Goal: Information Seeking & Learning: Learn about a topic

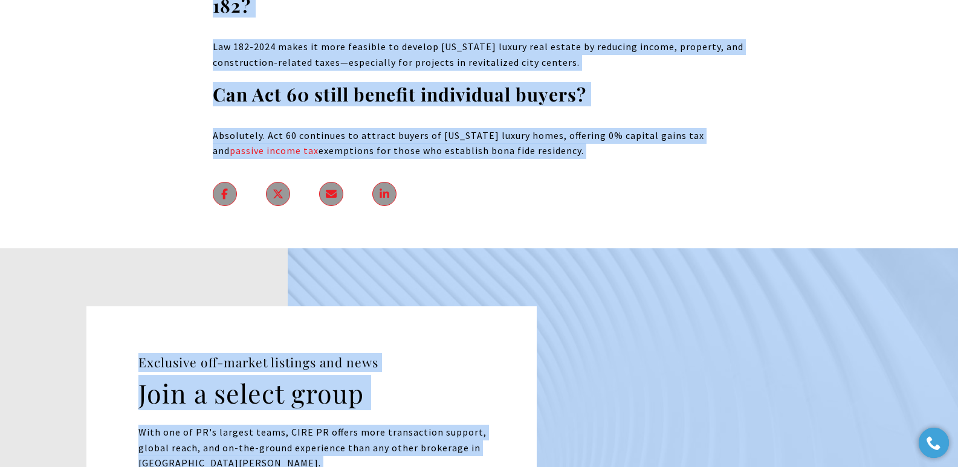
scroll to position [7296, 0]
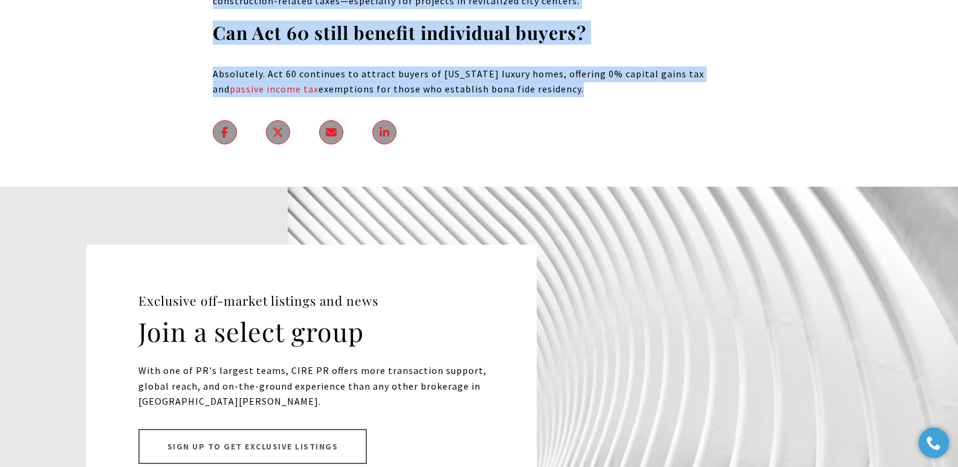
drag, startPoint x: 240, startPoint y: 198, endPoint x: 808, endPoint y: 122, distance: 573.5
copy body "Law 182 vs. The Original Tax Incentives Code: For Puerto Rico Luxury Real Estat…"
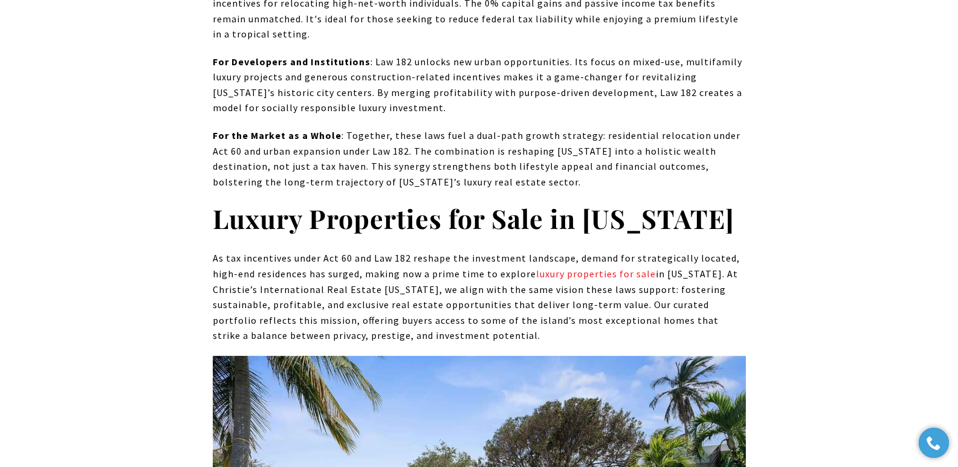
click at [331, 251] on p "As tax incentives under Act 60 and Law 182 reshape the investment landscape, de…" at bounding box center [479, 297] width 533 height 93
click at [286, 128] on p "For the Market as a Whole : Together, these laws fuel a dual-path growth strate…" at bounding box center [479, 159] width 533 height 62
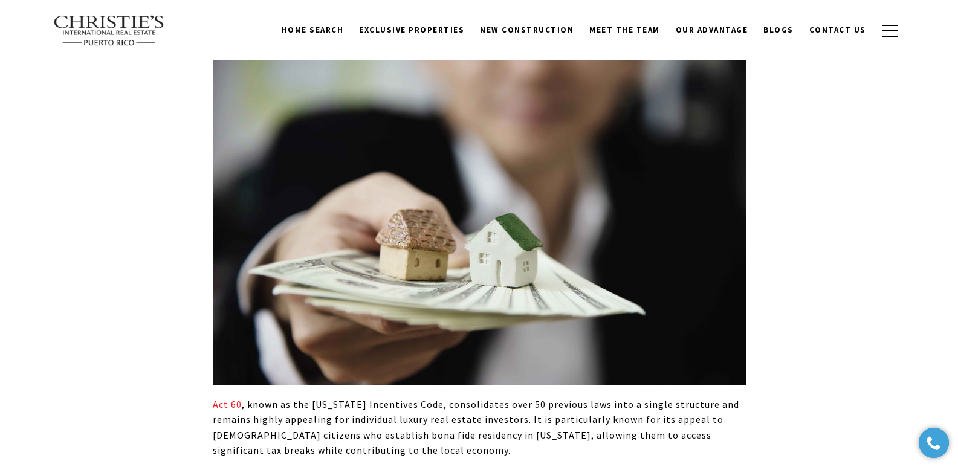
scroll to position [0, 0]
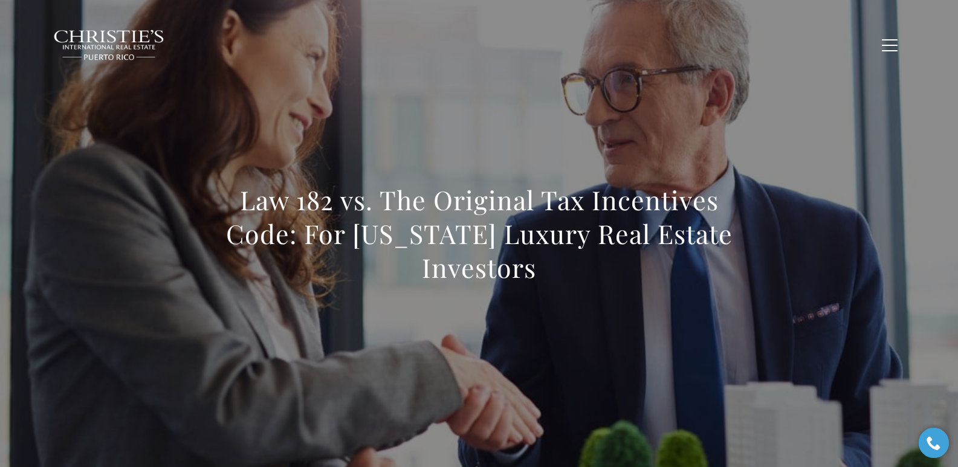
drag, startPoint x: 247, startPoint y: 189, endPoint x: 597, endPoint y: 263, distance: 357.8
click at [597, 263] on h1 "Law 182 vs. The Original Tax Incentives Code: For Puerto Rico Luxury Real Estat…" at bounding box center [479, 234] width 533 height 102
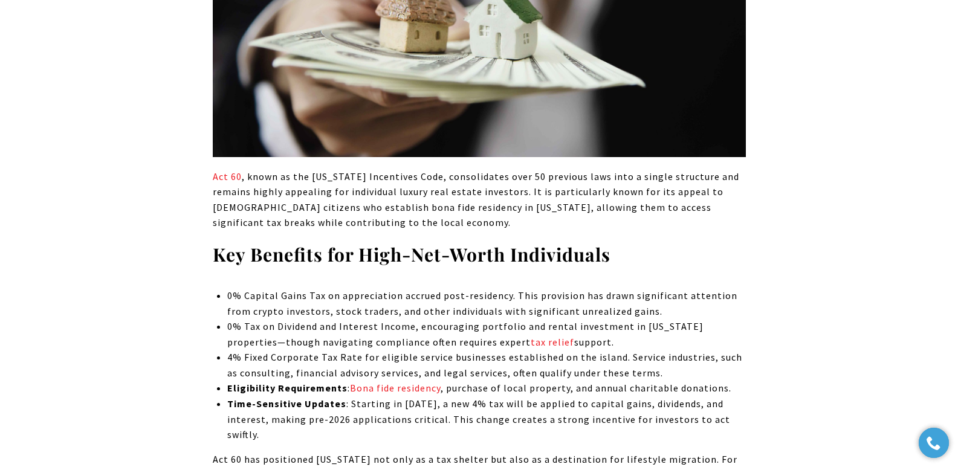
scroll to position [1128, 0]
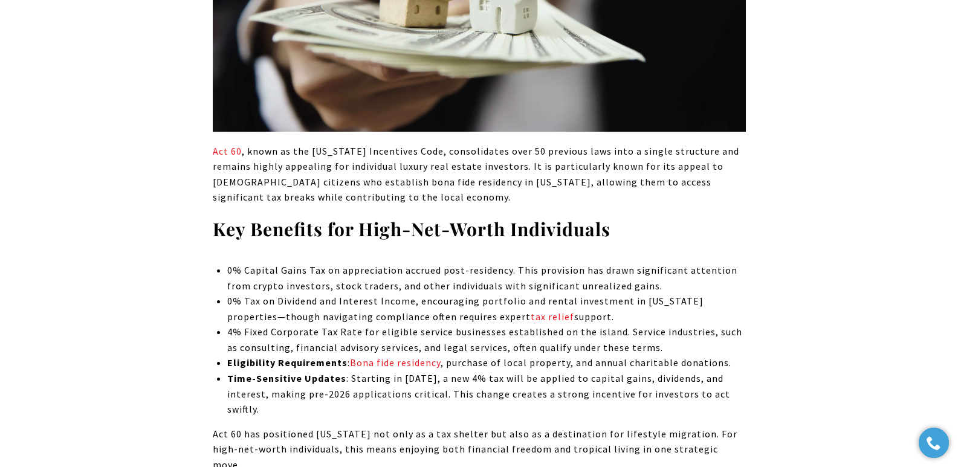
click at [675, 311] on p "0% Tax on Dividend and Interest Income, encouraging portfolio and rental invest…" at bounding box center [486, 309] width 518 height 31
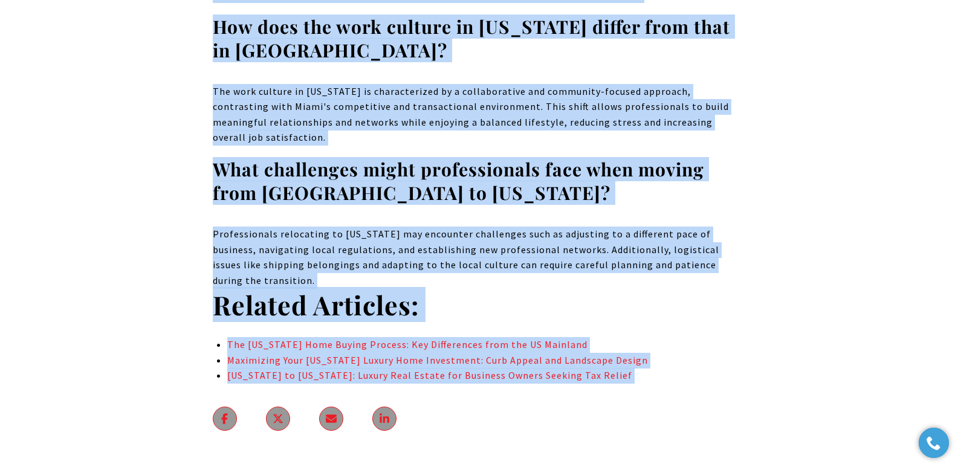
scroll to position [9442, 0]
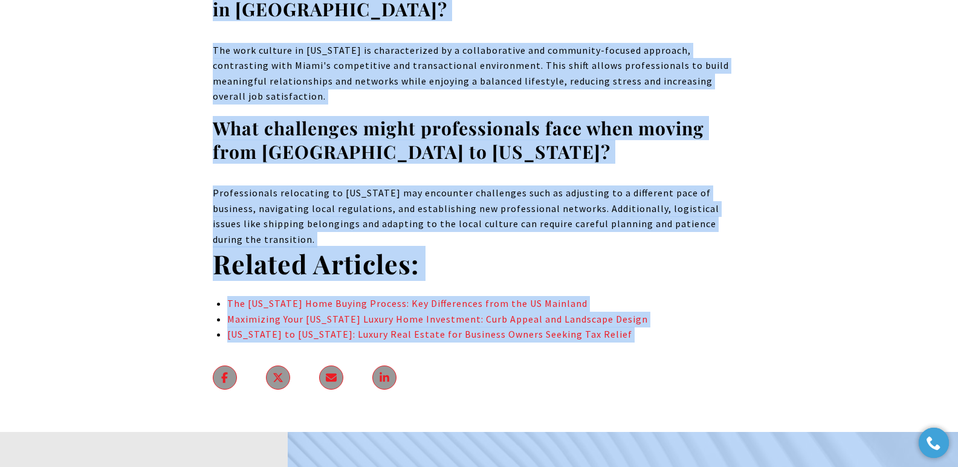
drag, startPoint x: 236, startPoint y: 123, endPoint x: 729, endPoint y: 138, distance: 493.0
copy body "The Rise of the "Work-from-Paradise" Trend: Why Miami Professionals are Moving …"
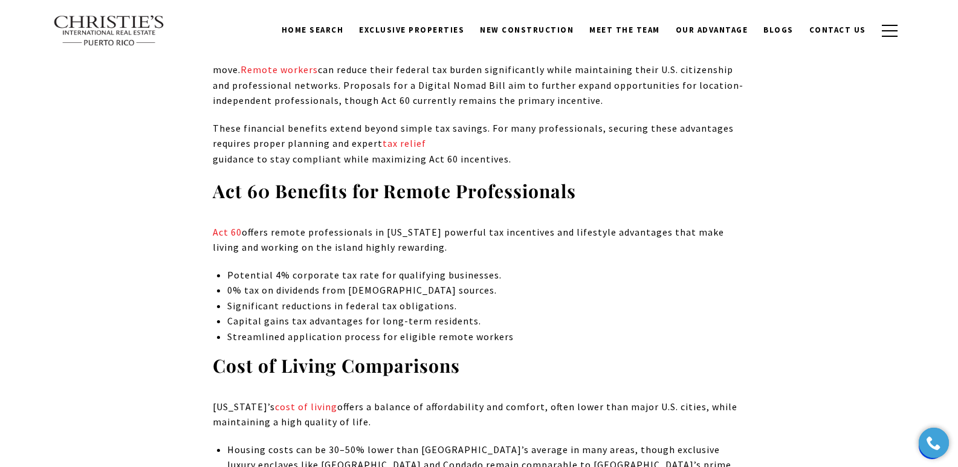
scroll to position [1143, 0]
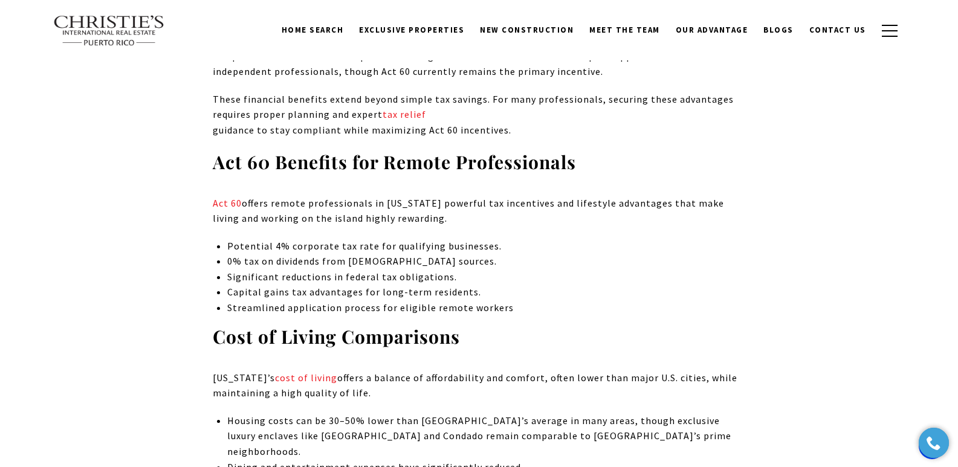
scroll to position [1034, 0]
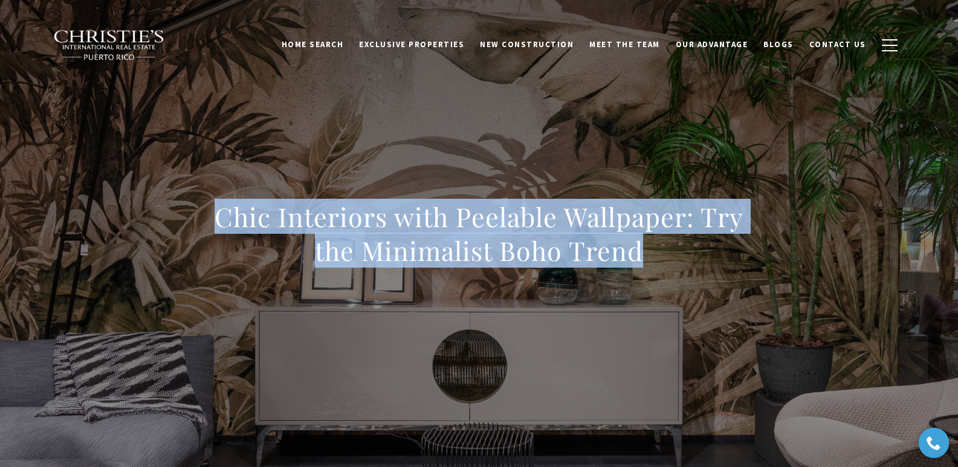
click at [686, 248] on h1 "Chic Interiors with Peelable Wallpaper: Try the Minimalist Boho Trend" at bounding box center [479, 234] width 533 height 68
